Goal: Check status: Check status

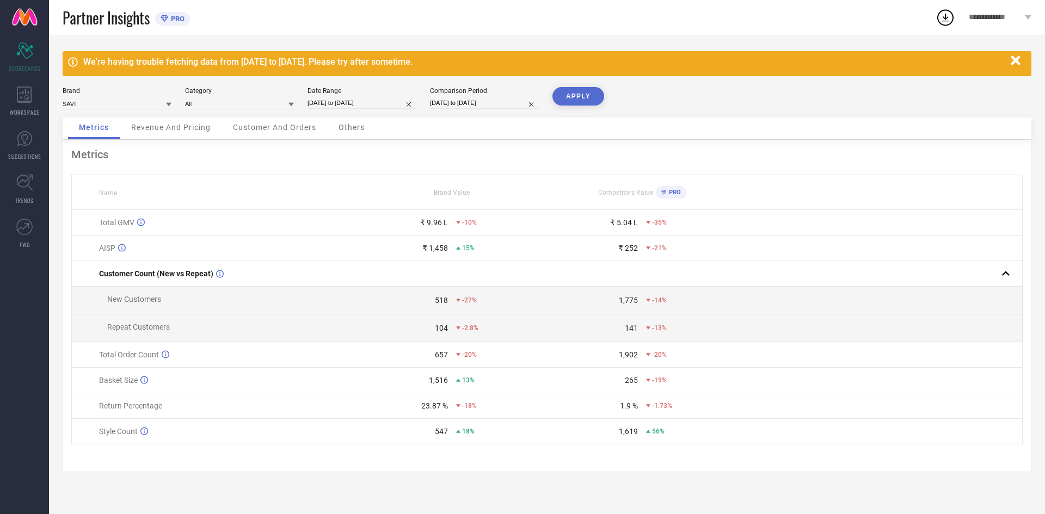
click at [370, 102] on input "[DATE] to [DATE]" at bounding box center [362, 102] width 109 height 11
select select "7"
select select "2025"
select select "8"
select select "2025"
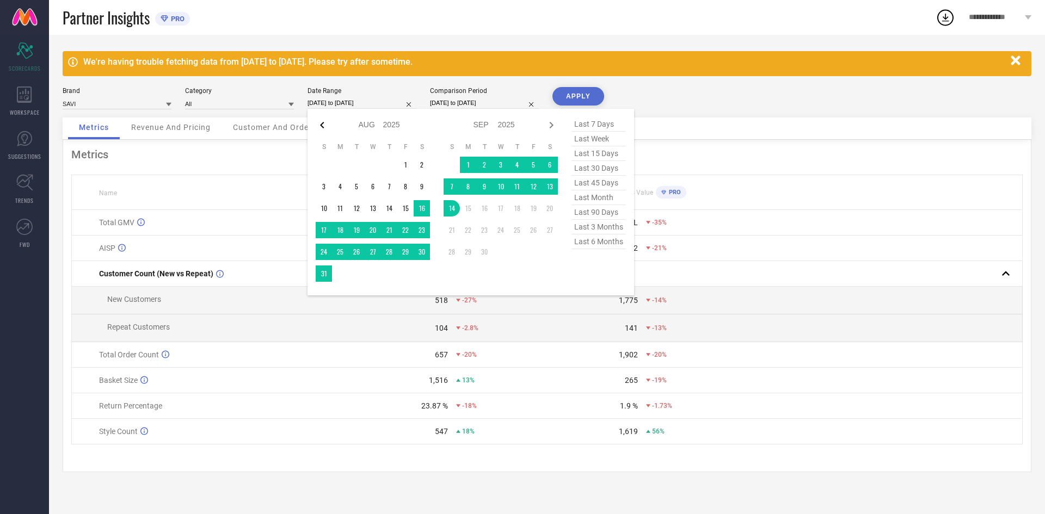
click at [320, 124] on icon at bounding box center [322, 125] width 13 height 13
select select "6"
select select "2025"
select select "7"
select select "2025"
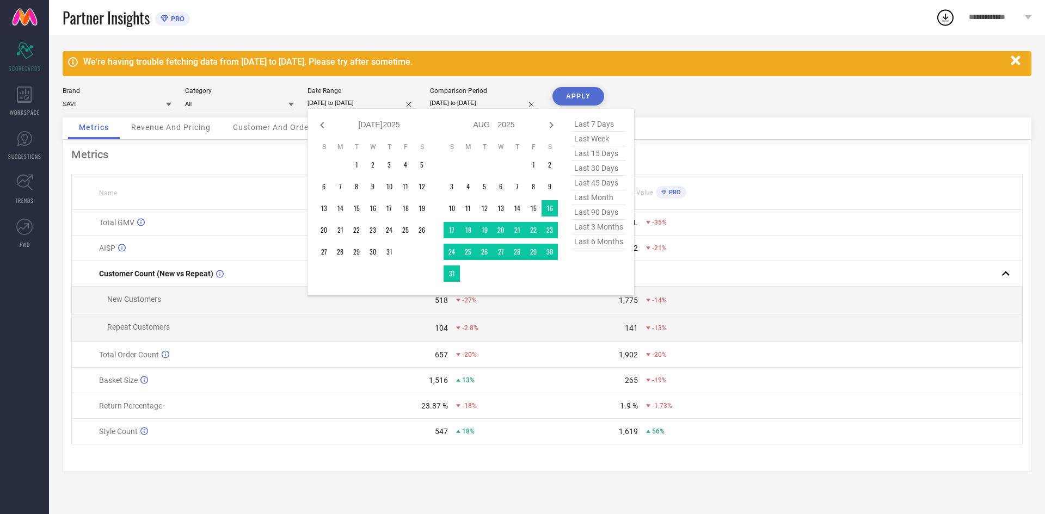
click at [320, 124] on icon at bounding box center [322, 125] width 13 height 13
select select "5"
select select "2025"
select select "6"
select select "2025"
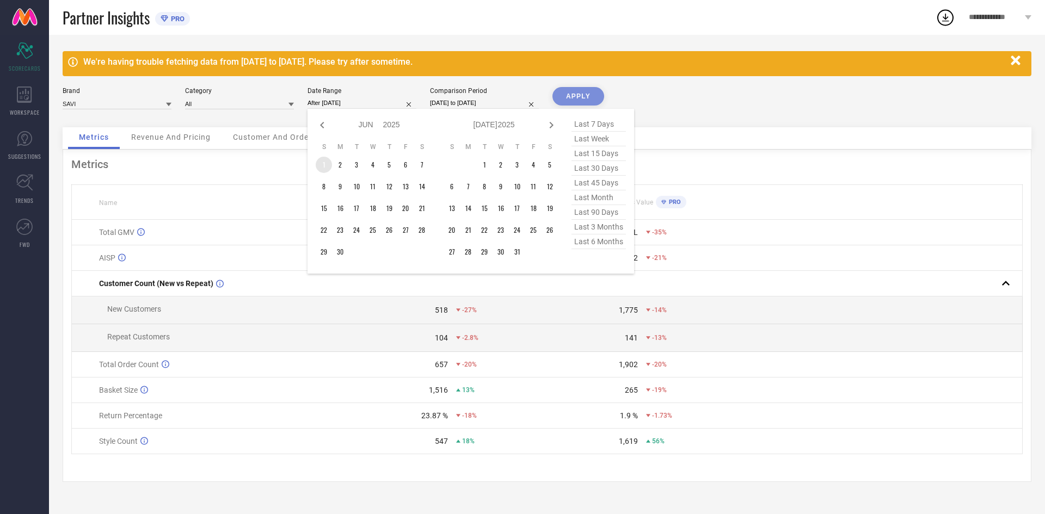
type input "After [DATE]"
click at [324, 166] on td "1" at bounding box center [324, 165] width 16 height 16
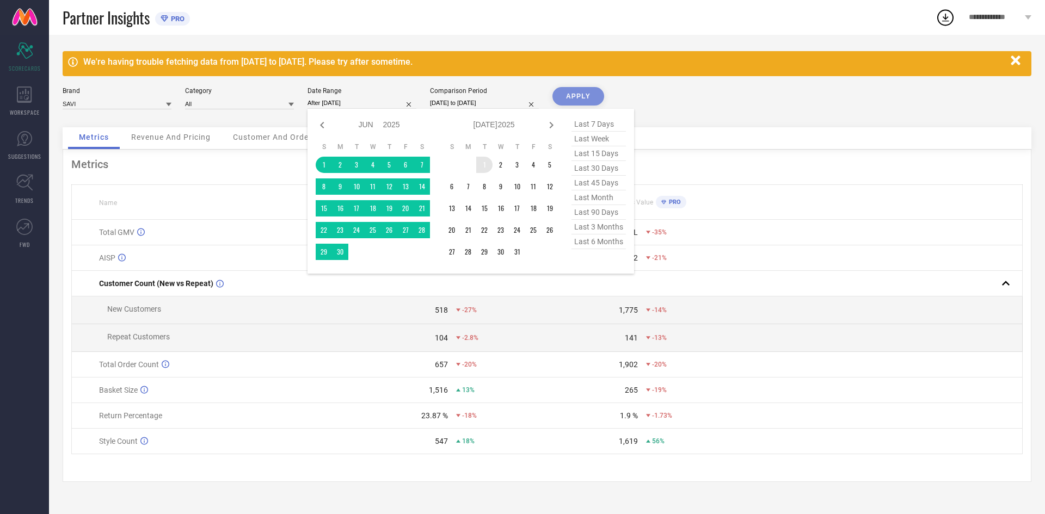
click at [390, 122] on select "2015 2016 2017 2018 2019 2020 2021 2022 2023 2024 2025 2026 2027 2028 2029 2030…" at bounding box center [391, 125] width 17 height 16
click at [552, 124] on icon at bounding box center [552, 125] width 4 height 7
select select "6"
select select "2025"
select select "7"
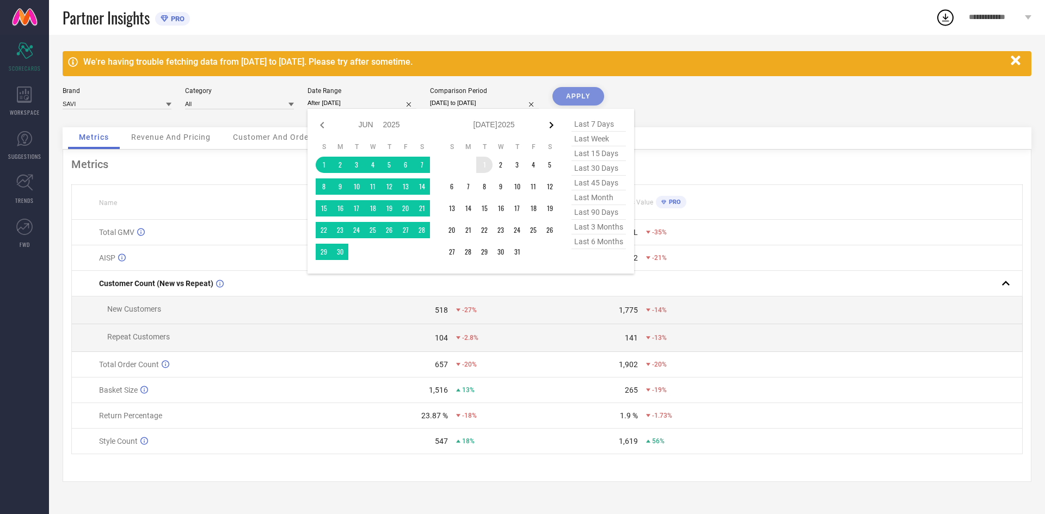
select select "2025"
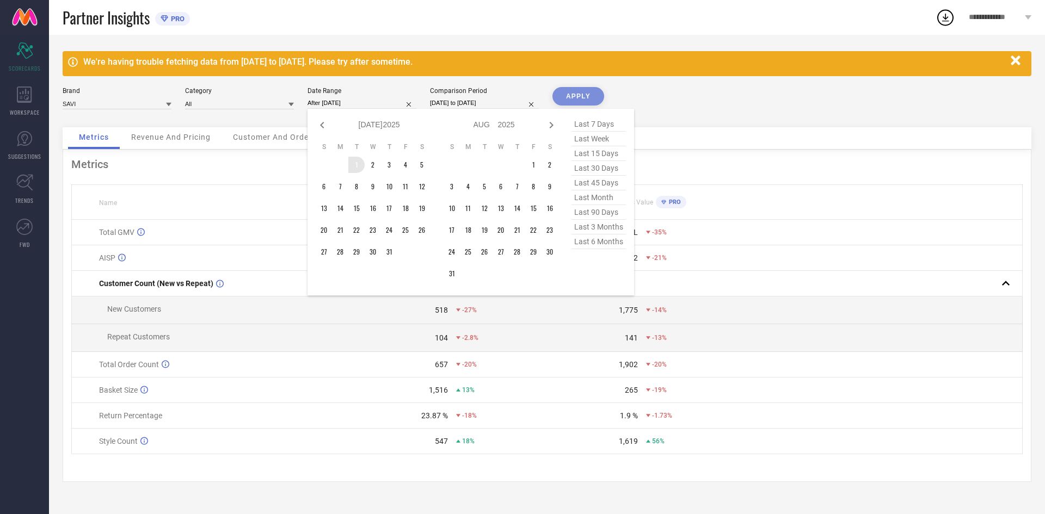
click at [552, 124] on icon at bounding box center [552, 125] width 4 height 7
select select "7"
select select "2025"
select select "8"
select select "2025"
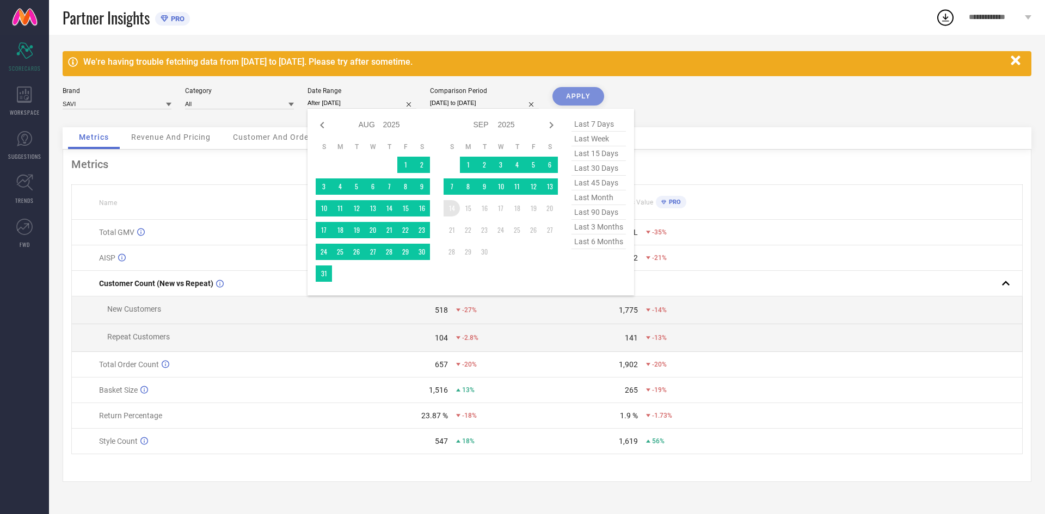
type input "[DATE] to [DATE]"
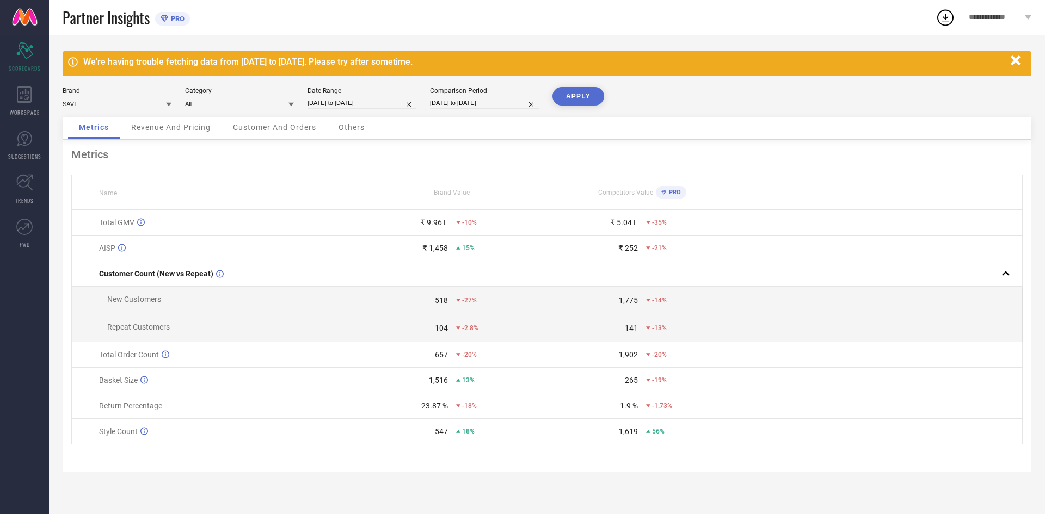
click at [581, 96] on button "APPLY" at bounding box center [578, 96] width 52 height 19
click at [32, 104] on div "WORKSPACE" at bounding box center [24, 101] width 49 height 44
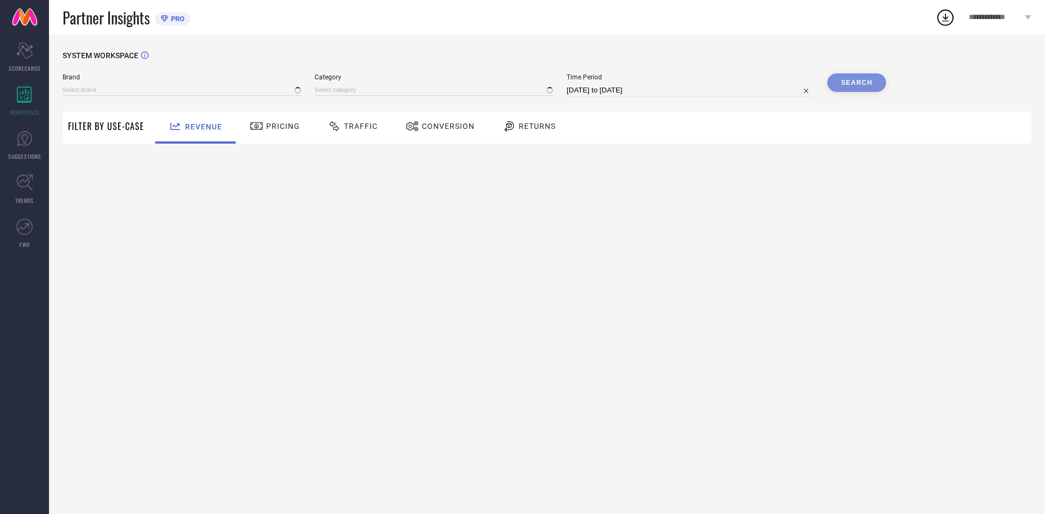
type input "SAVI"
type input "All"
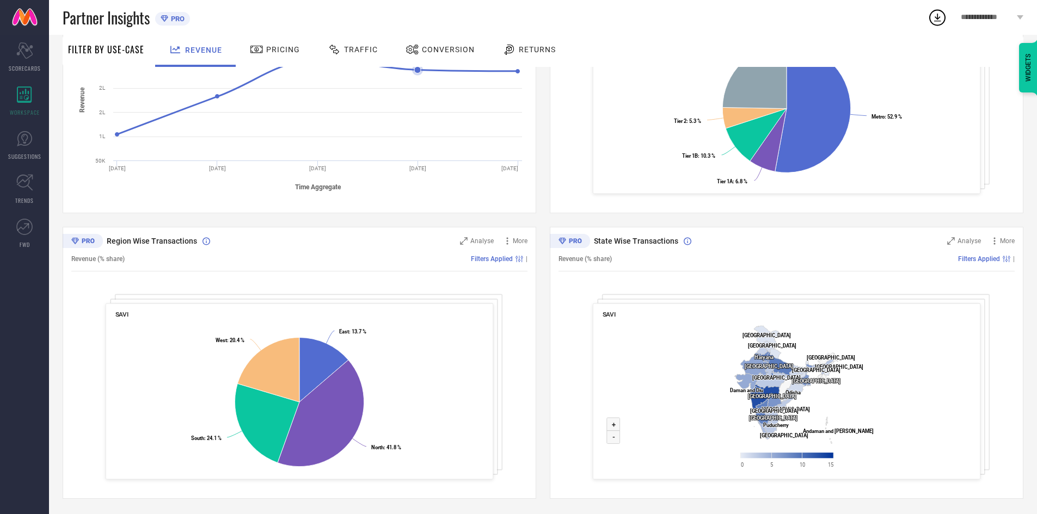
scroll to position [248, 0]
click at [507, 243] on icon at bounding box center [507, 239] width 2 height 7
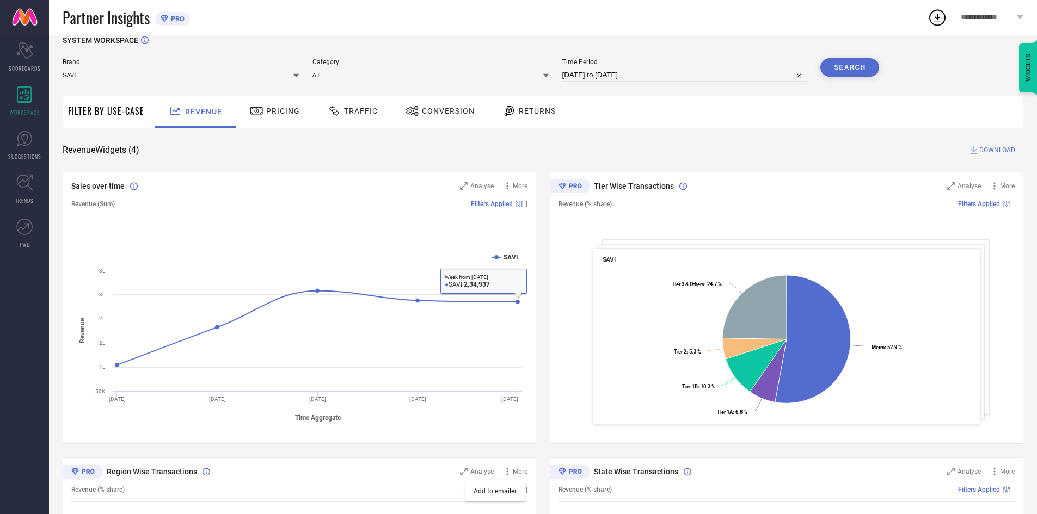
scroll to position [0, 0]
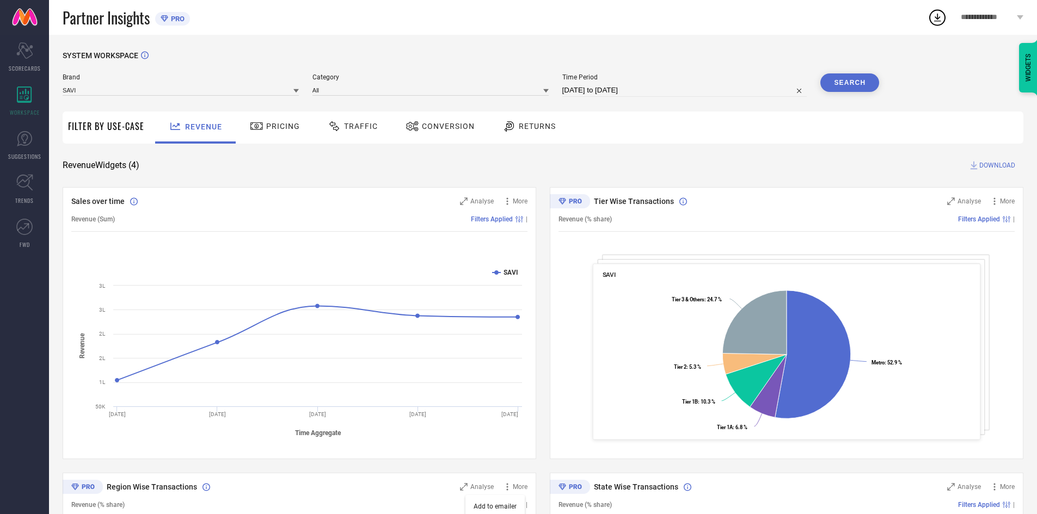
click at [286, 124] on span "Pricing" at bounding box center [283, 126] width 34 height 9
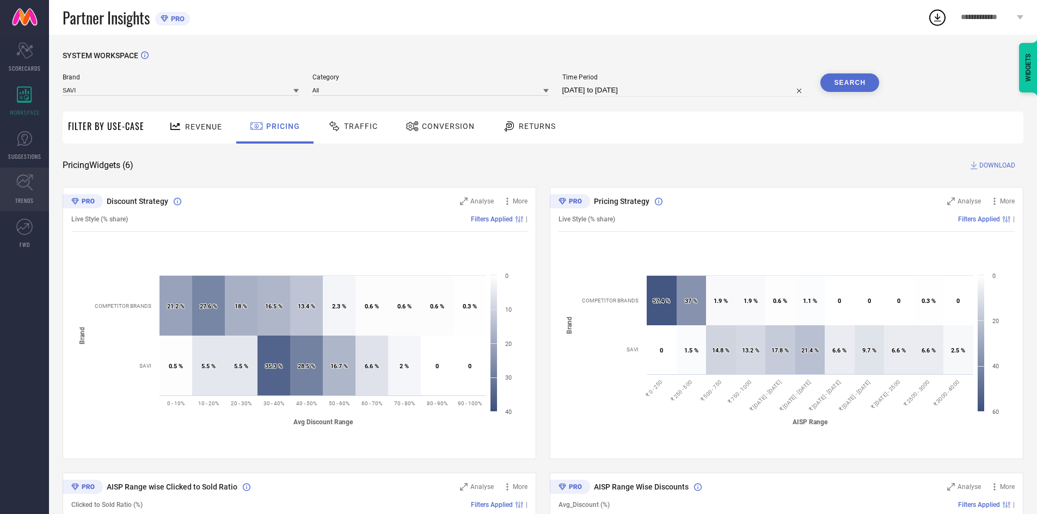
click at [36, 186] on link "TRENDS" at bounding box center [24, 190] width 49 height 44
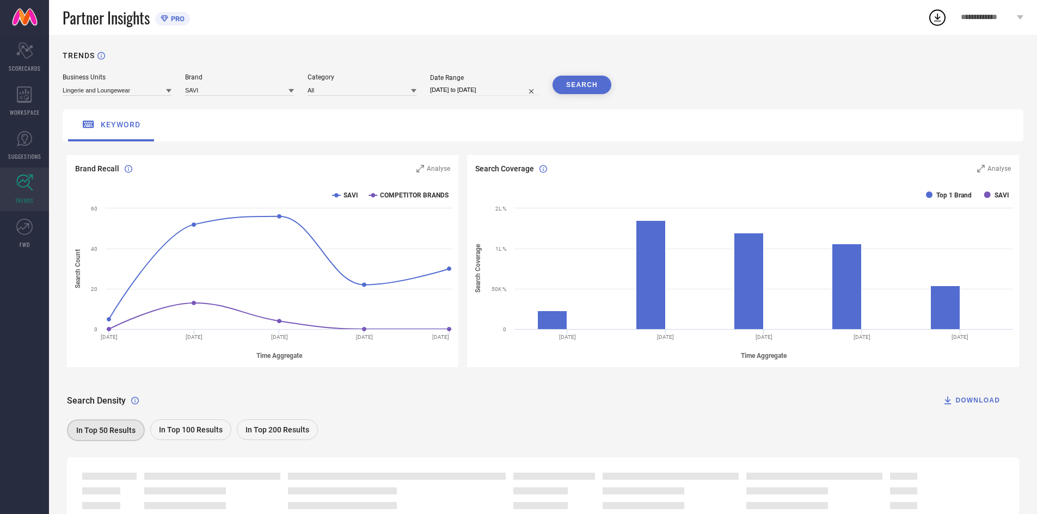
click at [173, 89] on div "Business Units Lingerie and Loungewear Brand SAVI Category All Date Range [DATE…" at bounding box center [543, 84] width 961 height 22
click at [169, 90] on icon at bounding box center [168, 91] width 5 height 4
click at [136, 121] on div "Women's Ethnic" at bounding box center [117, 123] width 109 height 19
click at [556, 88] on button "SEARCH" at bounding box center [581, 85] width 59 height 19
click at [230, 95] on input at bounding box center [239, 89] width 109 height 11
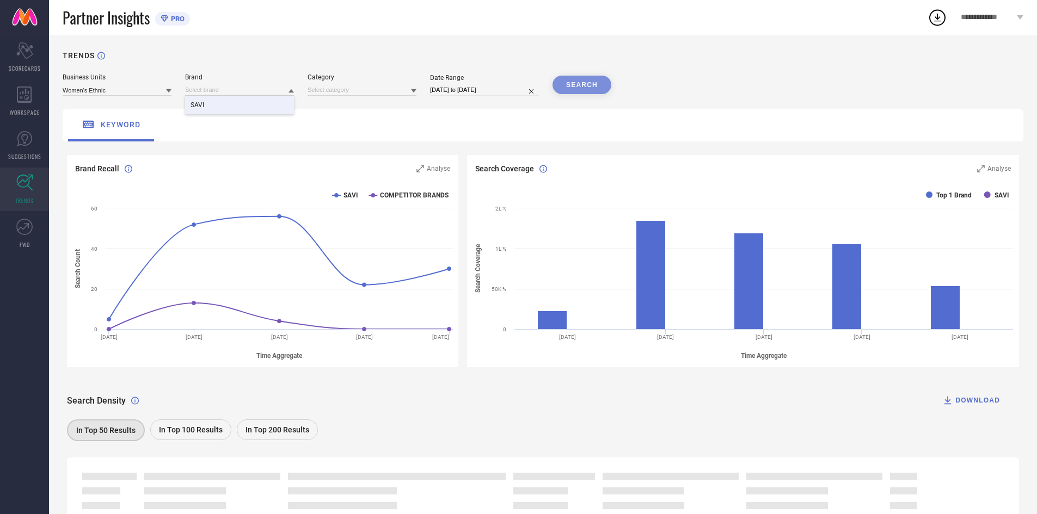
click at [231, 105] on div "SAVI" at bounding box center [239, 105] width 109 height 19
click at [362, 87] on input at bounding box center [362, 89] width 109 height 11
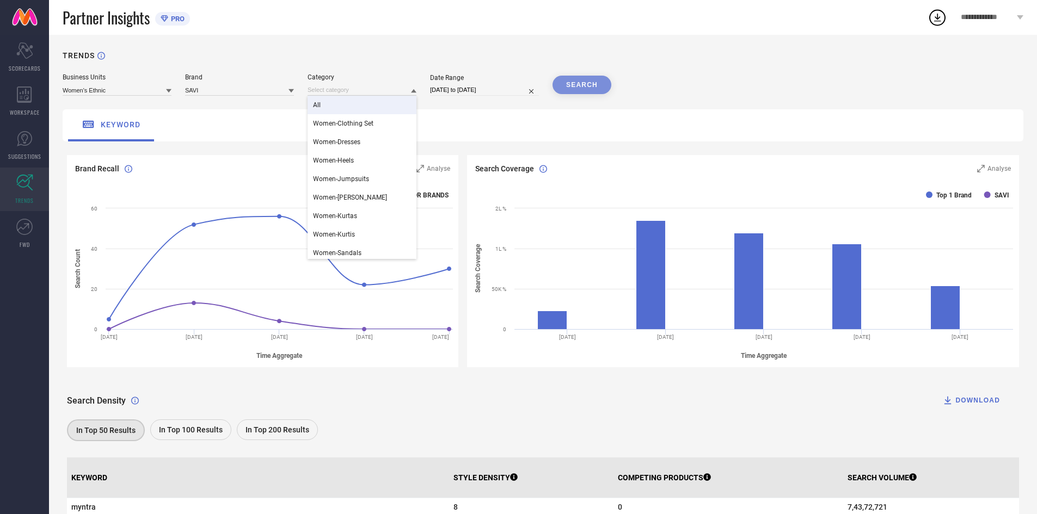
click at [360, 109] on div "All" at bounding box center [362, 105] width 109 height 19
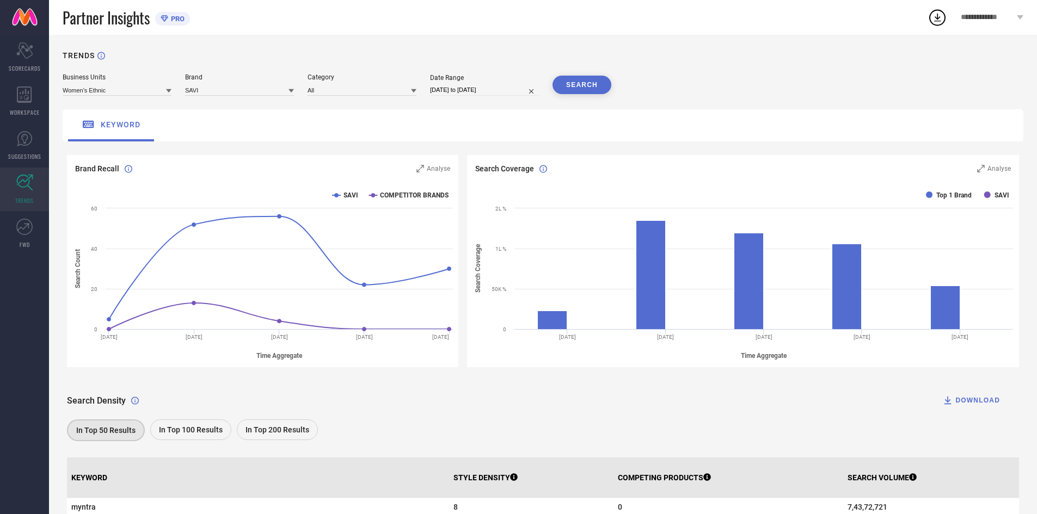
click at [574, 84] on button "SEARCH" at bounding box center [581, 85] width 59 height 19
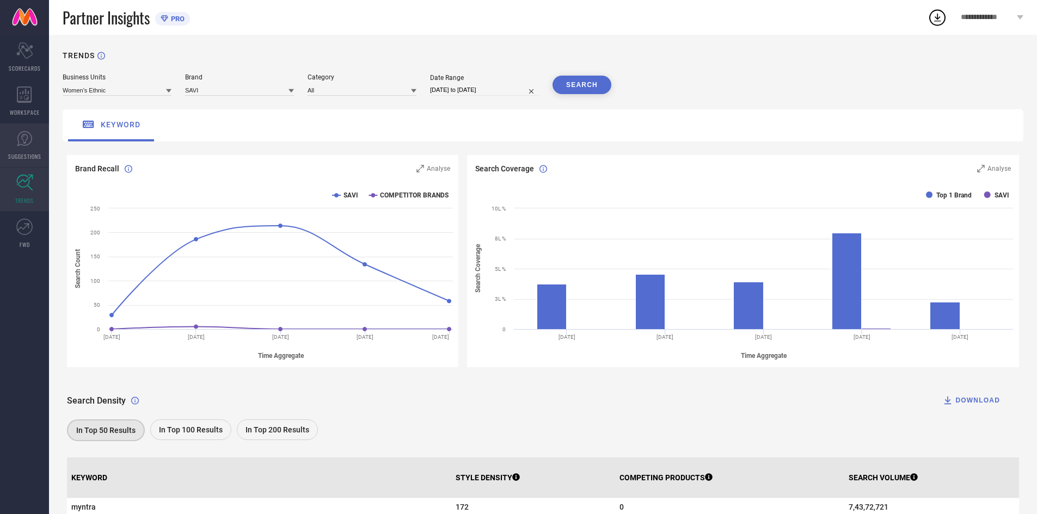
click at [23, 138] on icon at bounding box center [24, 139] width 16 height 16
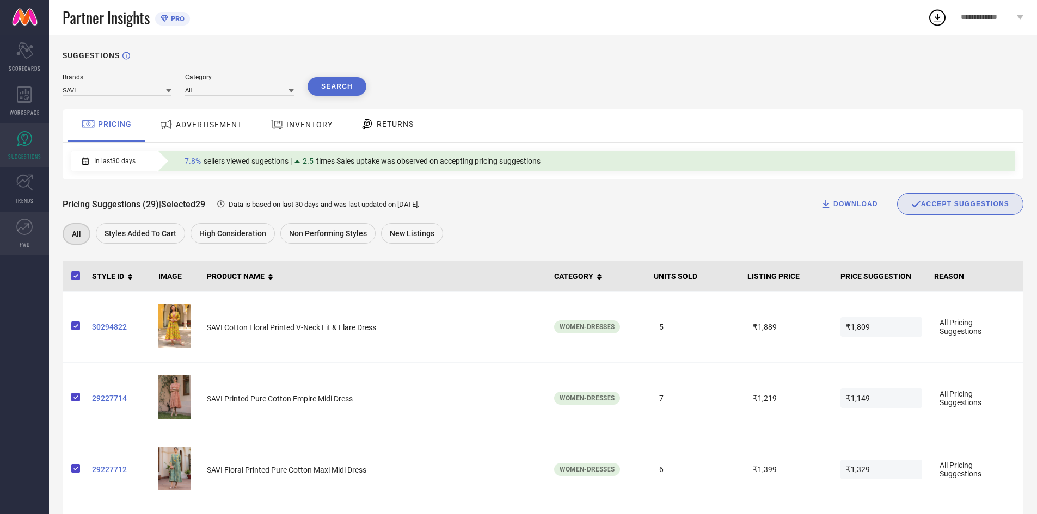
click at [19, 242] on link "FWD" at bounding box center [24, 234] width 49 height 44
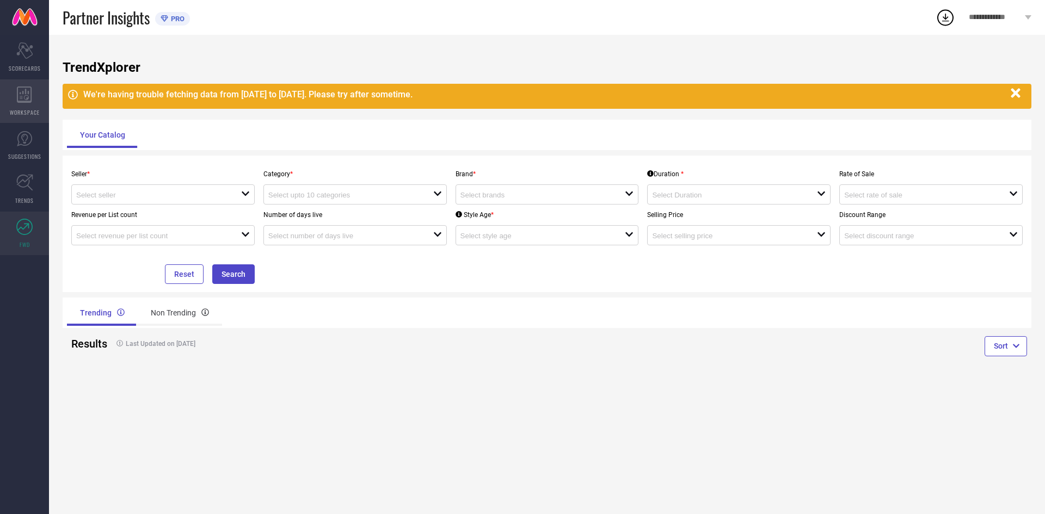
click at [35, 112] on span "WORKSPACE" at bounding box center [25, 112] width 30 height 8
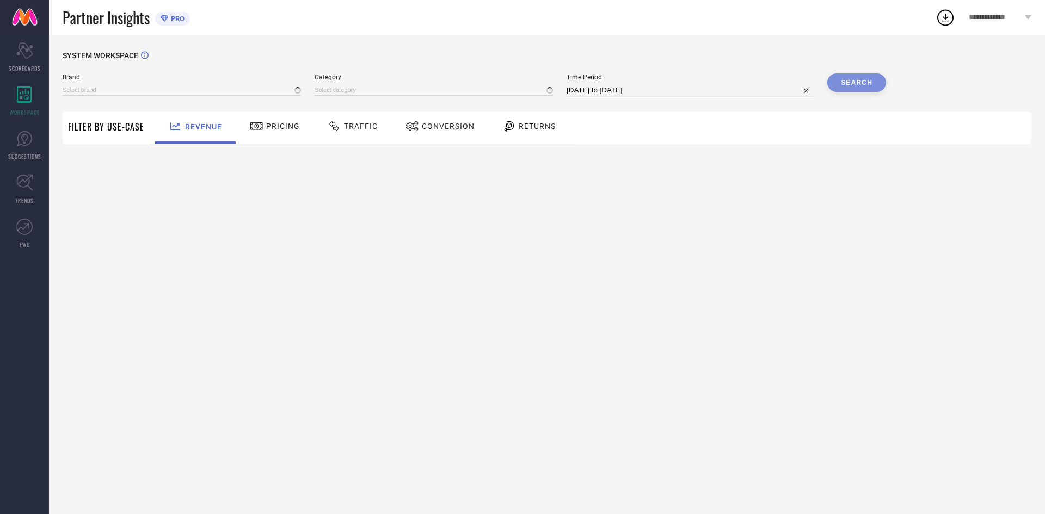
type input "SAVI"
type input "All"
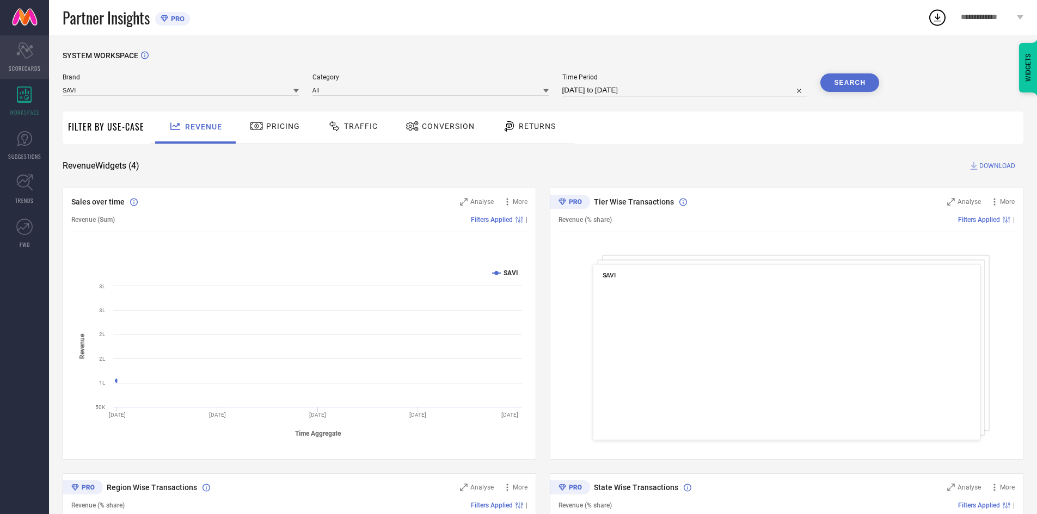
click at [11, 49] on div "Scorecard SCORECARDS" at bounding box center [24, 57] width 49 height 44
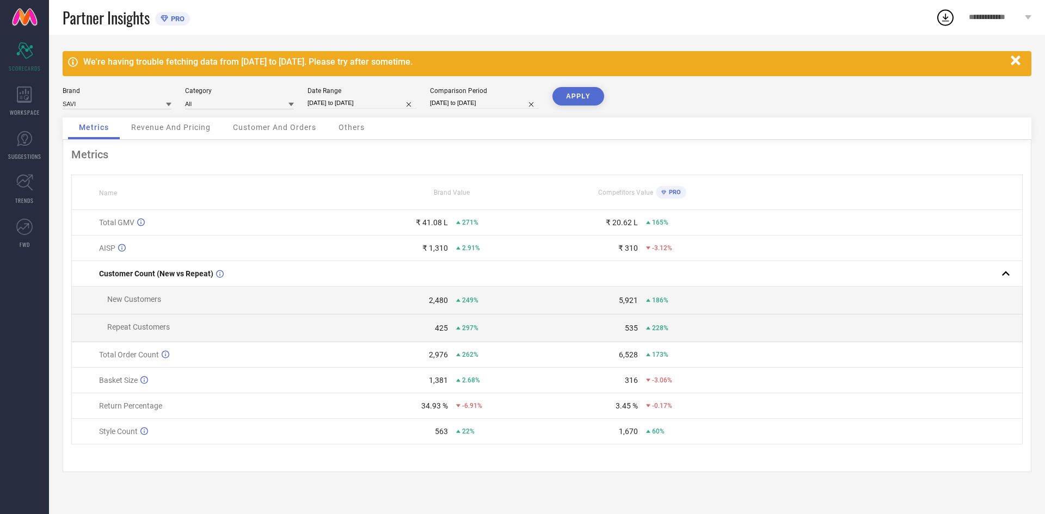
click at [193, 141] on div "Metrics Name Brand Value Competitors Value PRO Total GMV ₹ 41.08 L 271% ₹ 20.62…" at bounding box center [547, 306] width 969 height 333
click at [200, 133] on div "Revenue And Pricing" at bounding box center [170, 129] width 101 height 22
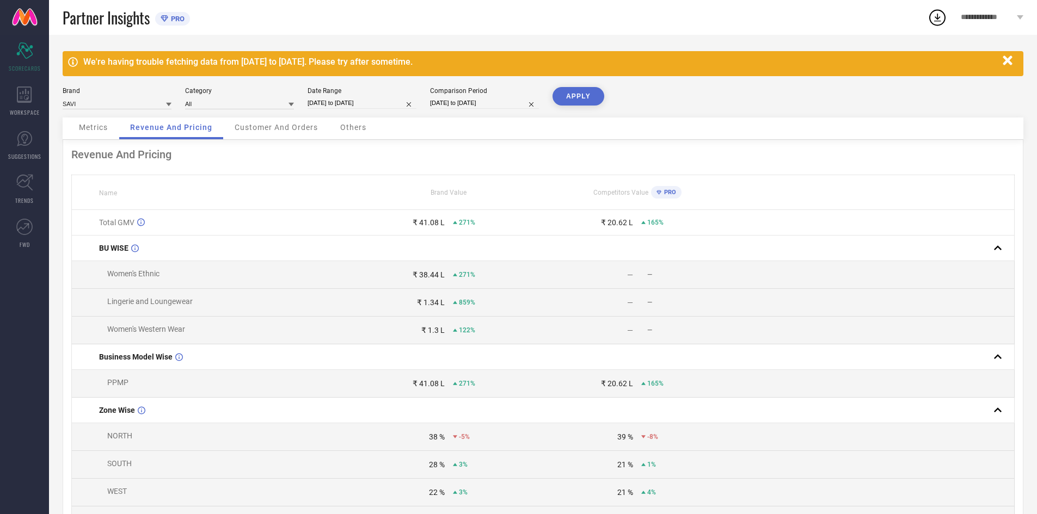
click at [359, 126] on span "Others" at bounding box center [353, 127] width 26 height 9
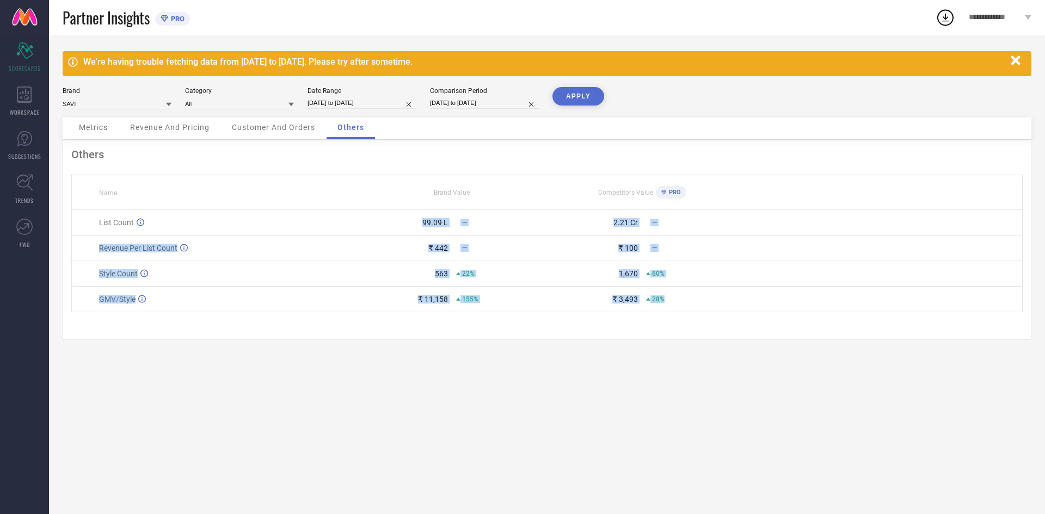
drag, startPoint x: 412, startPoint y: 221, endPoint x: 666, endPoint y: 297, distance: 265.7
click at [666, 297] on tbody "List Count 99.09 L — 2.21 Cr — Revenue Per List Count ₹ 442 — ₹ 100 — Style Cou…" at bounding box center [547, 261] width 951 height 102
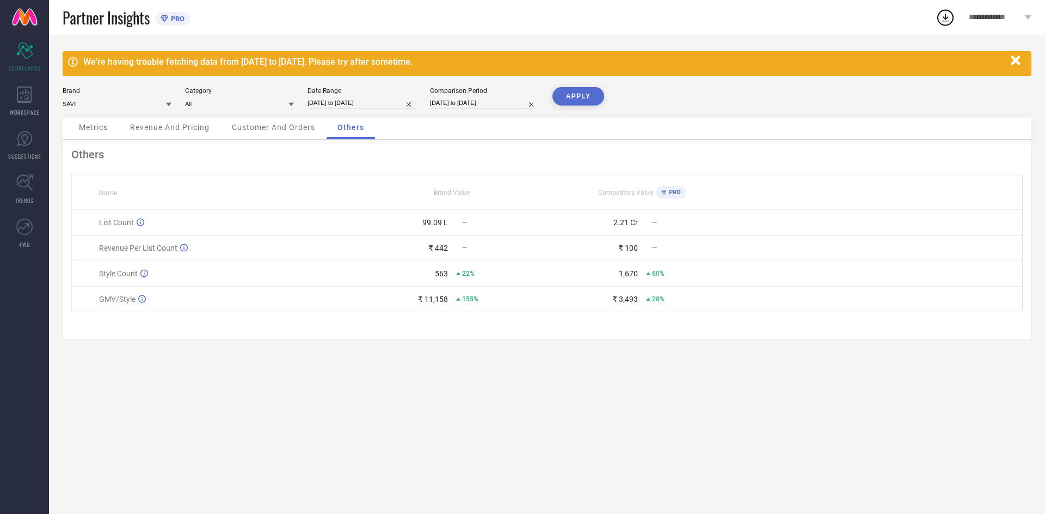
click at [651, 329] on div "Others Name Brand Value Competitors Value PRO List Count 99.09 L — 2.21 Cr — Re…" at bounding box center [547, 240] width 969 height 200
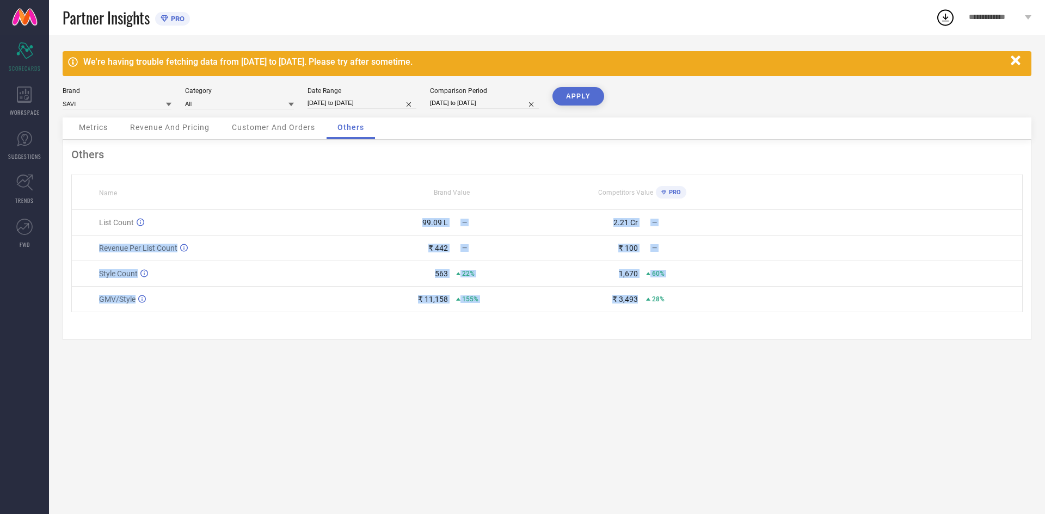
drag, startPoint x: 642, startPoint y: 310, endPoint x: 421, endPoint y: 228, distance: 235.8
click at [421, 228] on tbody "List Count 99.09 L — 2.21 Cr — Revenue Per List Count ₹ 442 — ₹ 100 — Style Cou…" at bounding box center [547, 261] width 951 height 102
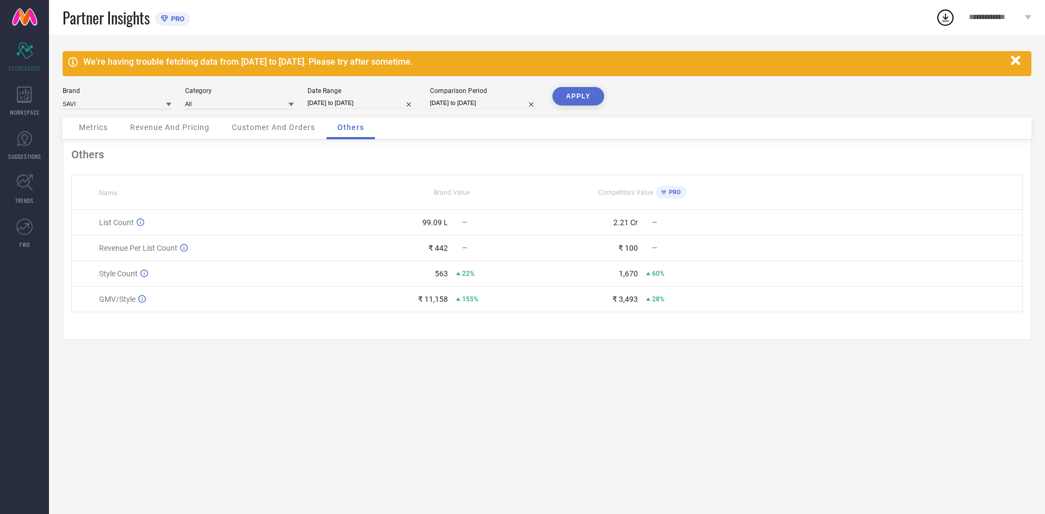
click at [551, 331] on div "Others Name Brand Value Competitors Value PRO List Count 99.09 L — 2.21 Cr — Re…" at bounding box center [547, 240] width 969 height 200
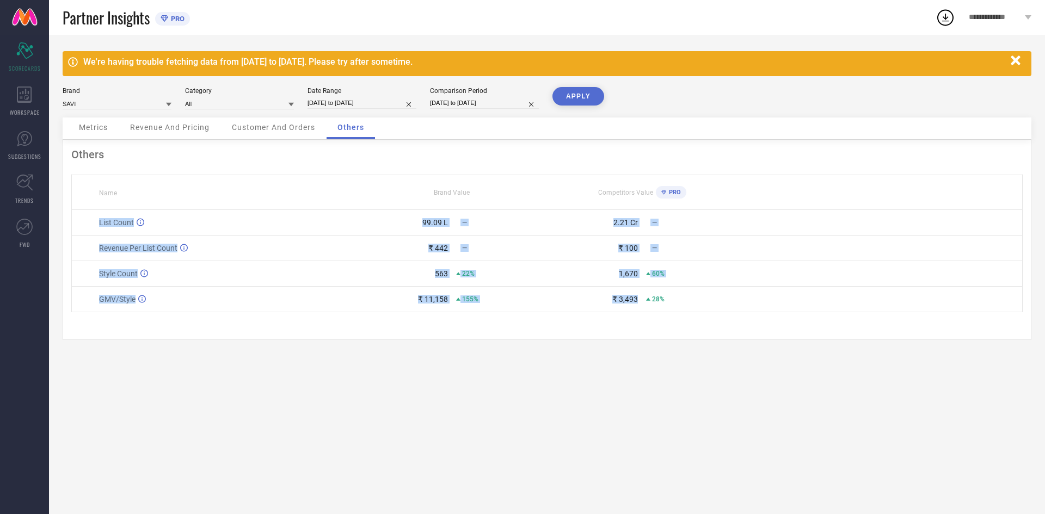
drag, startPoint x: 95, startPoint y: 224, endPoint x: 650, endPoint y: 303, distance: 560.7
click at [650, 303] on tbody "List Count 99.09 L — 2.21 Cr — Revenue Per List Count ₹ 442 — ₹ 100 — Style Cou…" at bounding box center [547, 261] width 951 height 102
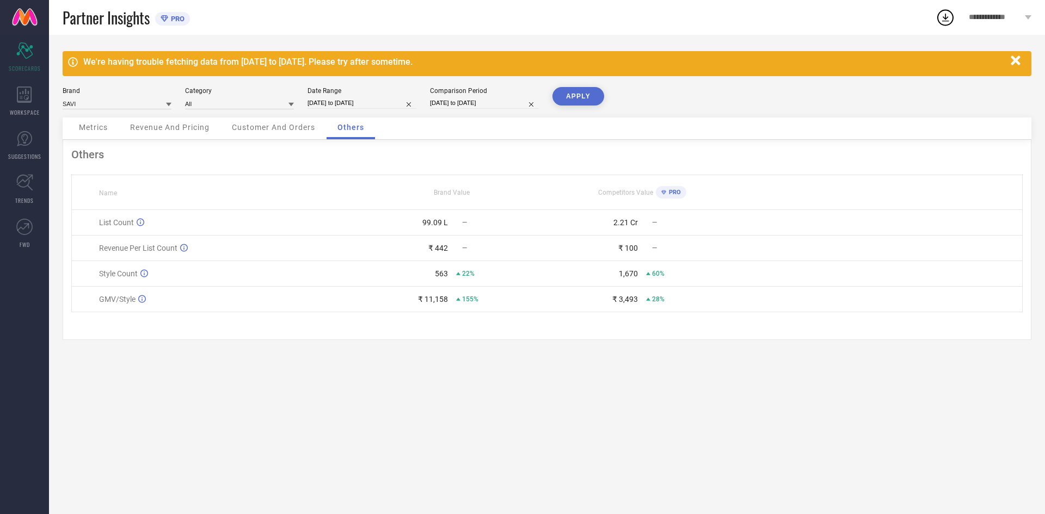
click at [633, 332] on div "Others Name Brand Value Competitors Value PRO List Count 99.09 L — 2.21 Cr — Re…" at bounding box center [547, 240] width 969 height 200
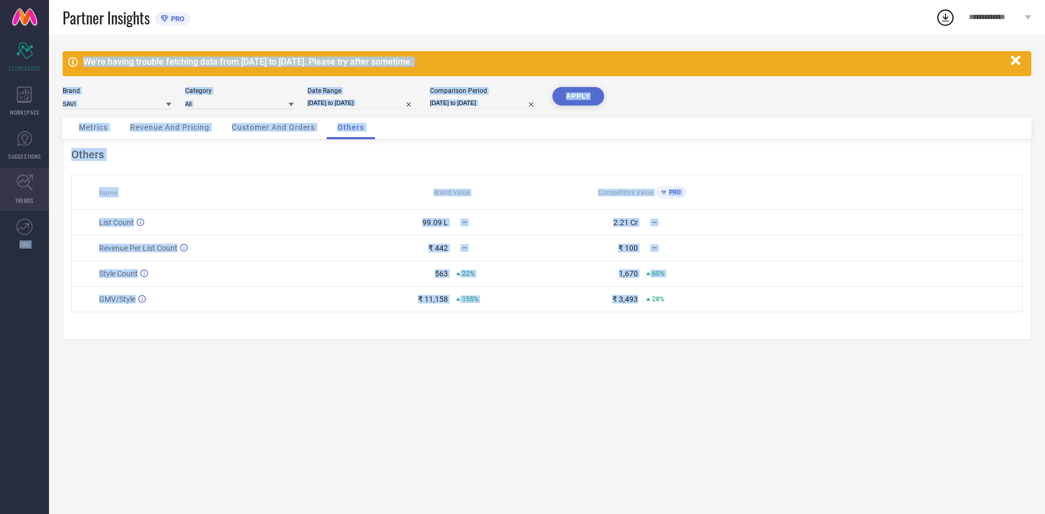
drag, startPoint x: 646, startPoint y: 309, endPoint x: 46, endPoint y: 210, distance: 607.9
click at [46, 210] on div "Scorecard SCORECARDS WORKSPACE SUGGESTIONS TRENDS FWD We're having trouble fetc…" at bounding box center [522, 275] width 1045 height 480
click at [484, 391] on div "We're having trouble fetching data from [DATE] to [DATE]. Please try after some…" at bounding box center [547, 275] width 996 height 480
click at [524, 383] on div "We're having trouble fetching data from [DATE] to [DATE]. Please try after some…" at bounding box center [547, 275] width 996 height 480
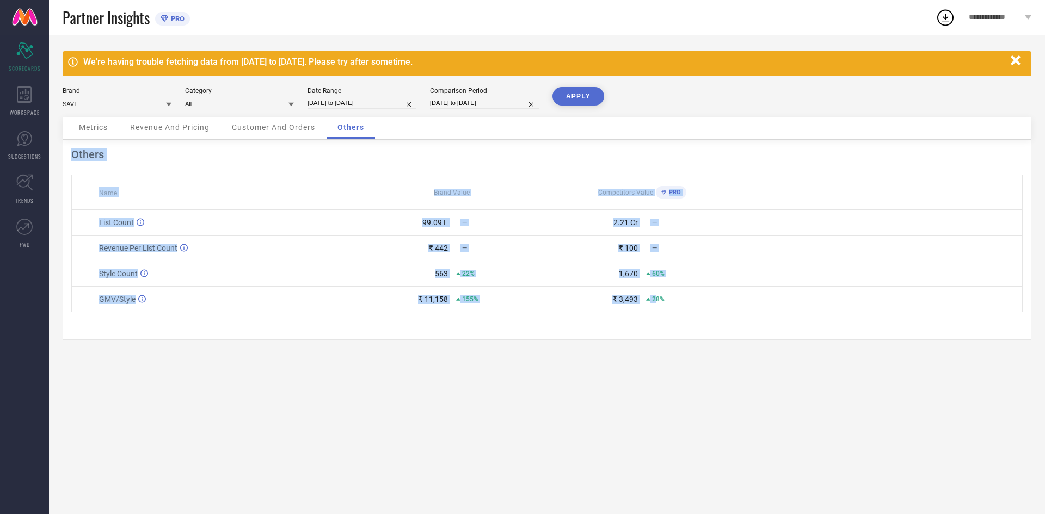
drag, startPoint x: 70, startPoint y: 153, endPoint x: 656, endPoint y: 313, distance: 608.2
click at [656, 313] on div "Others Name Brand Value Competitors Value PRO List Count 99.09 L — 2.21 Cr — Re…" at bounding box center [547, 240] width 969 height 200
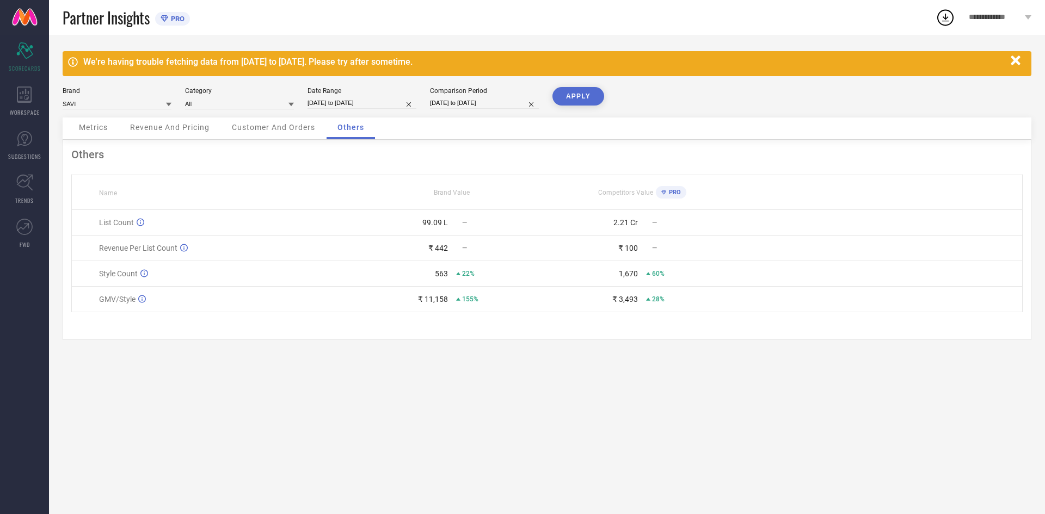
click at [670, 350] on div "We're having trouble fetching data from [DATE] to [DATE]. Please try after some…" at bounding box center [547, 275] width 996 height 480
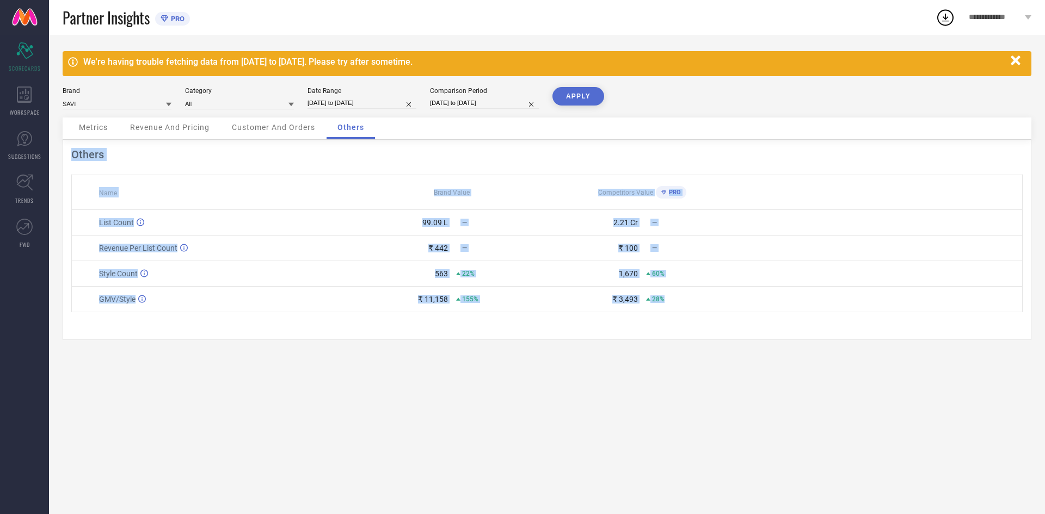
drag, startPoint x: 61, startPoint y: 153, endPoint x: 704, endPoint y: 316, distance: 663.8
click at [720, 304] on div "We're having trouble fetching data from [DATE] to [DATE]. Please try after some…" at bounding box center [547, 275] width 996 height 480
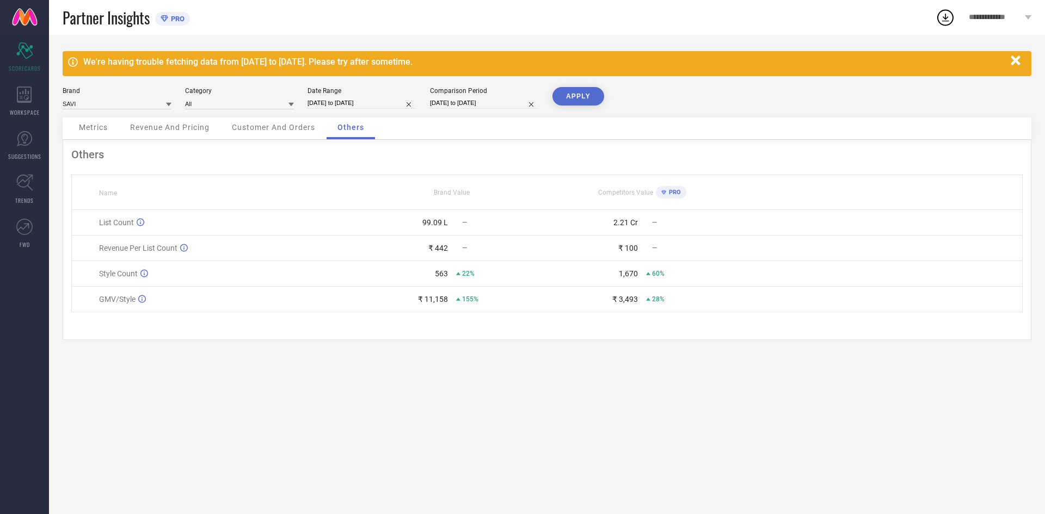
click at [678, 335] on div "Others Name Brand Value Competitors Value PRO List Count 99.09 L — 2.21 Cr — Re…" at bounding box center [547, 240] width 969 height 200
